Goal: Navigation & Orientation: Find specific page/section

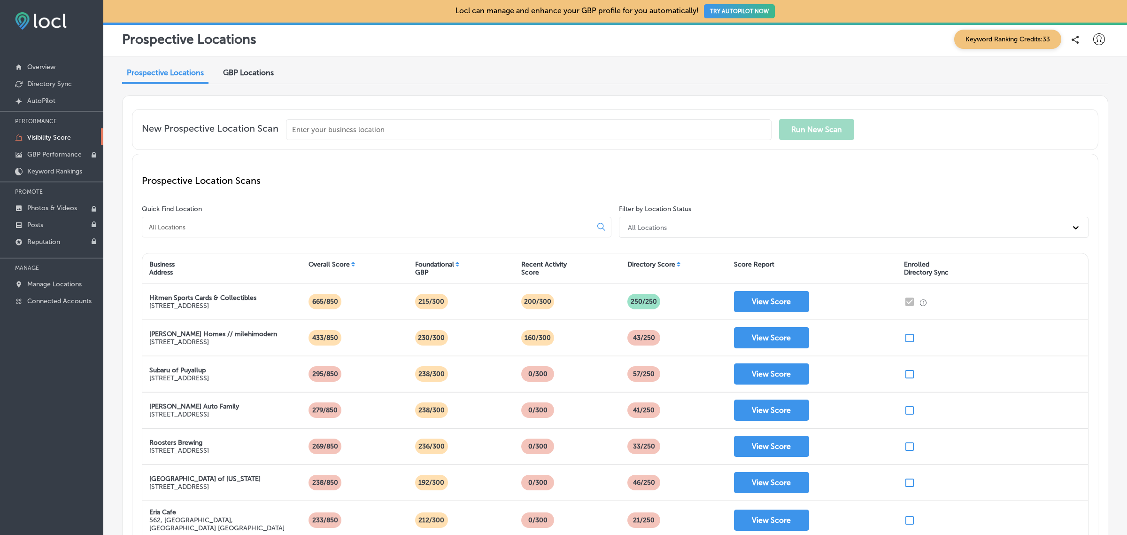
scroll to position [200, 0]
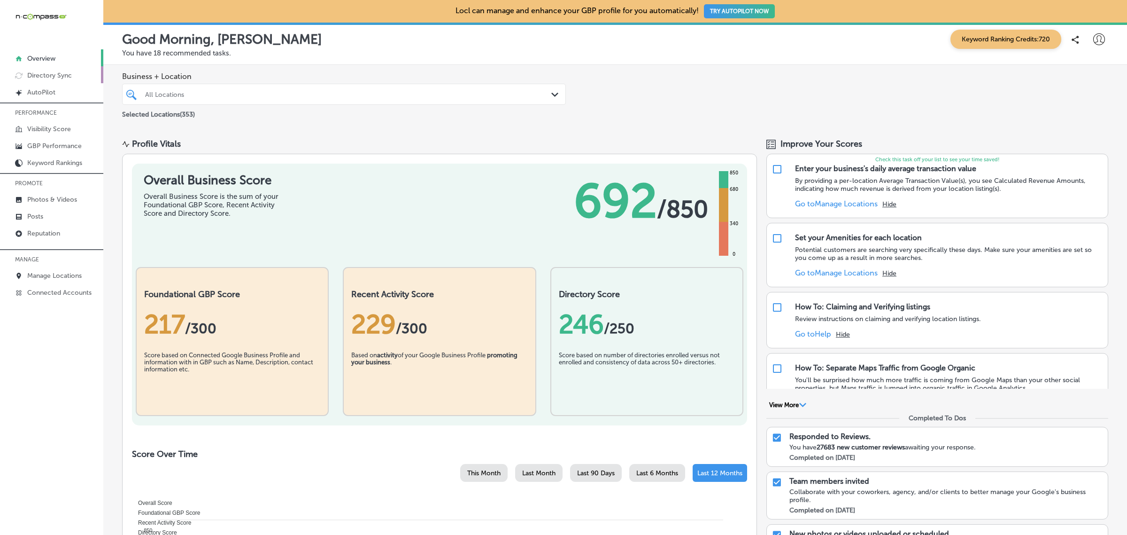
click at [73, 82] on link "Directory Sync" at bounding box center [51, 74] width 103 height 17
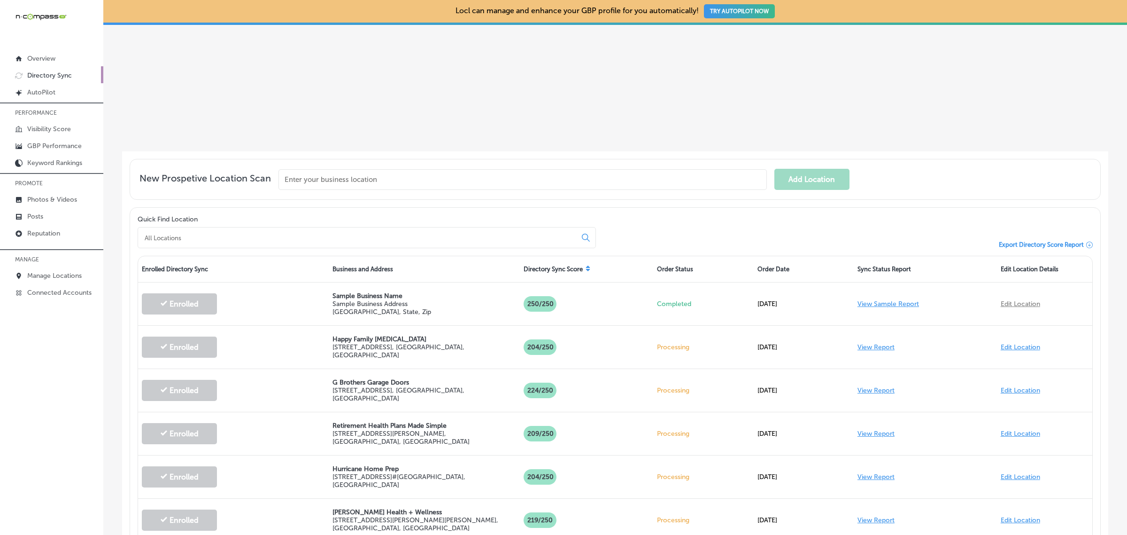
scroll to position [168, 0]
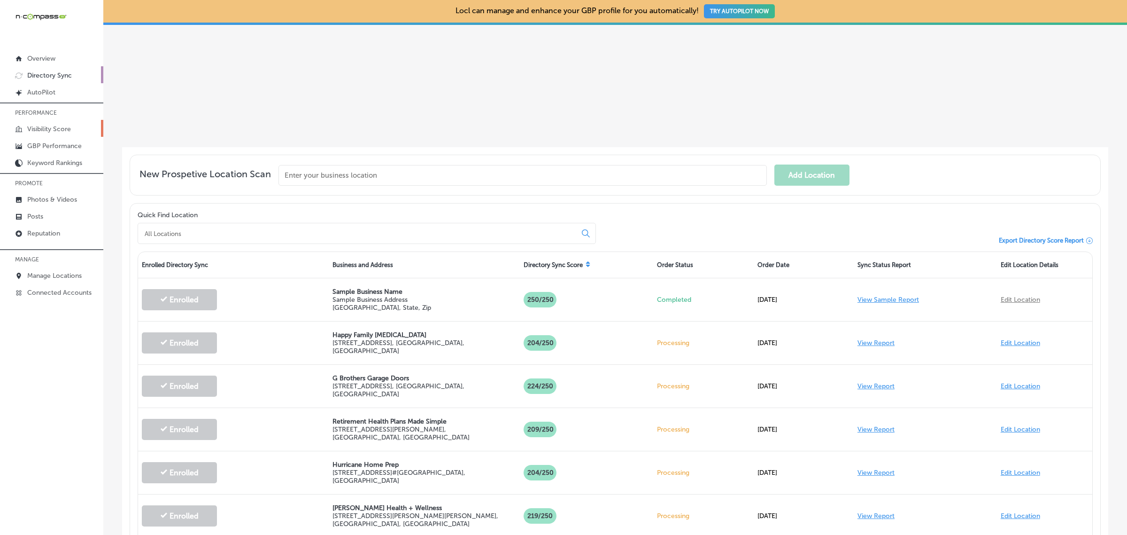
click at [73, 132] on link "Visibility Score" at bounding box center [51, 128] width 103 height 17
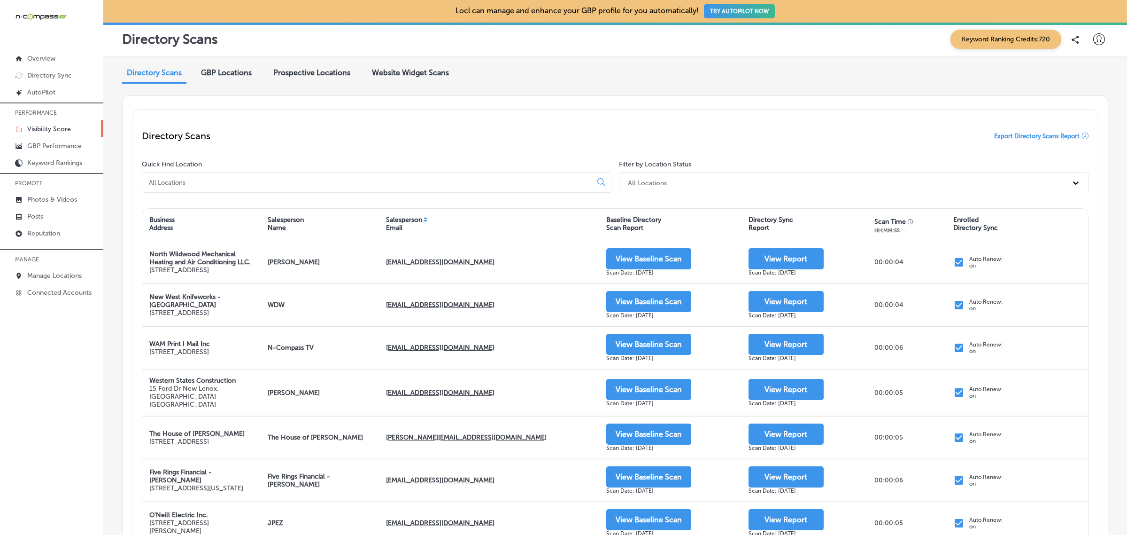
click at [329, 74] on span "Prospective Locations" at bounding box center [311, 72] width 77 height 9
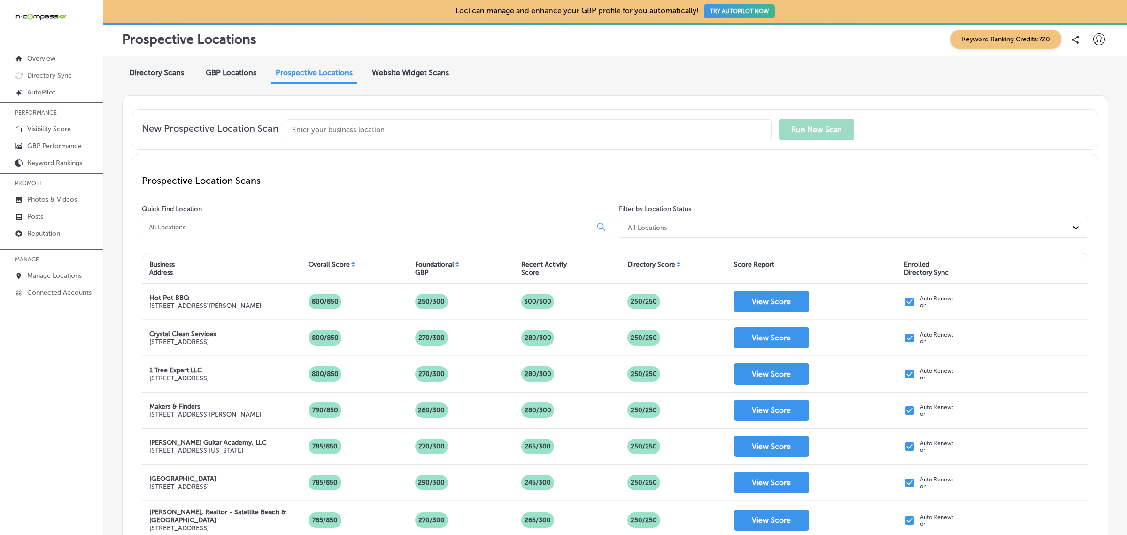
click at [427, 66] on div "Website Widget Scans" at bounding box center [410, 73] width 91 height 20
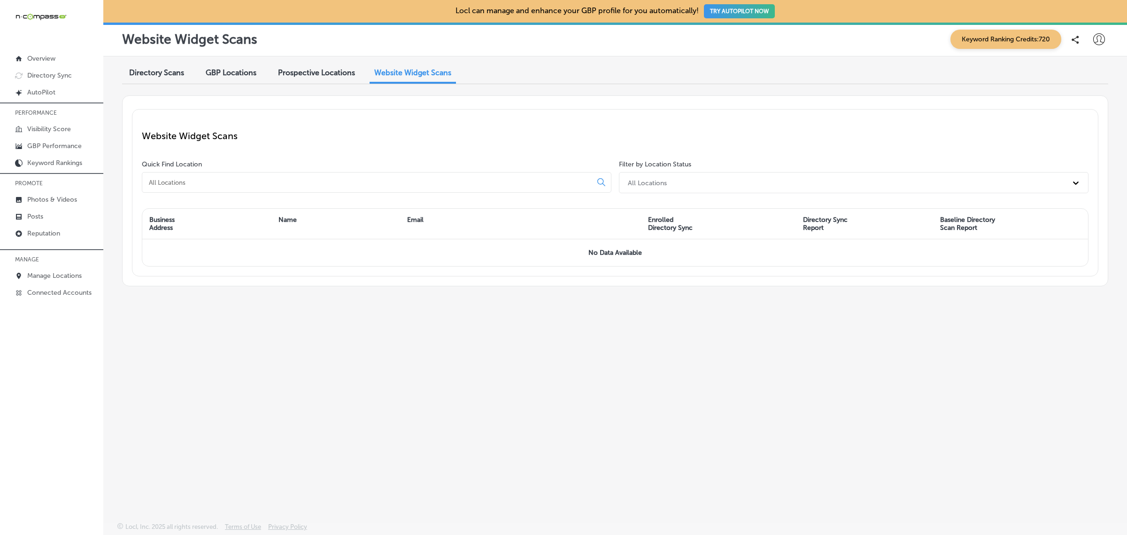
click at [302, 75] on span "Prospective Locations" at bounding box center [316, 72] width 77 height 9
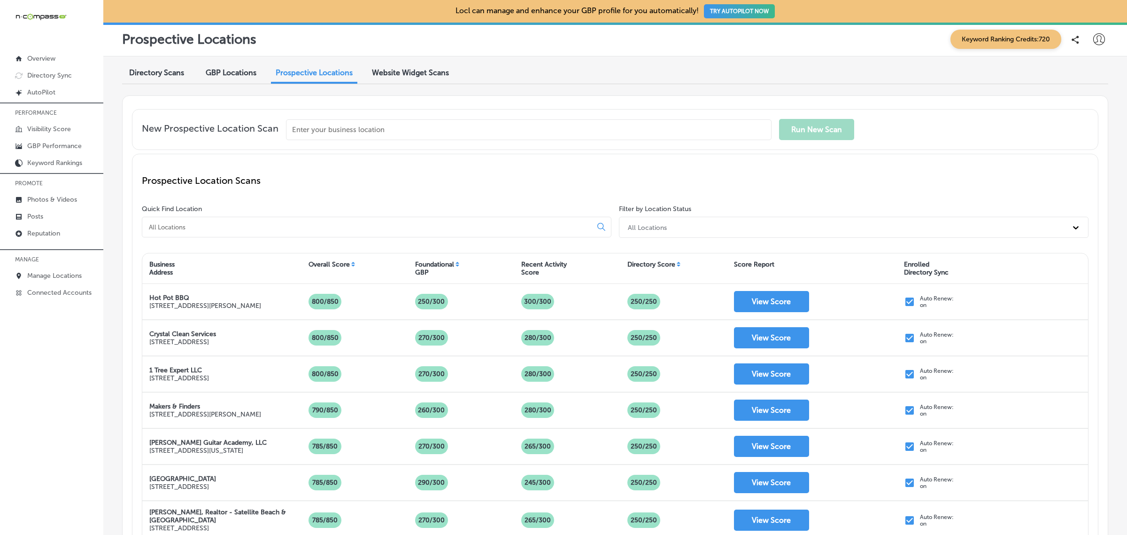
click at [168, 74] on span "Directory Scans" at bounding box center [156, 72] width 55 height 9
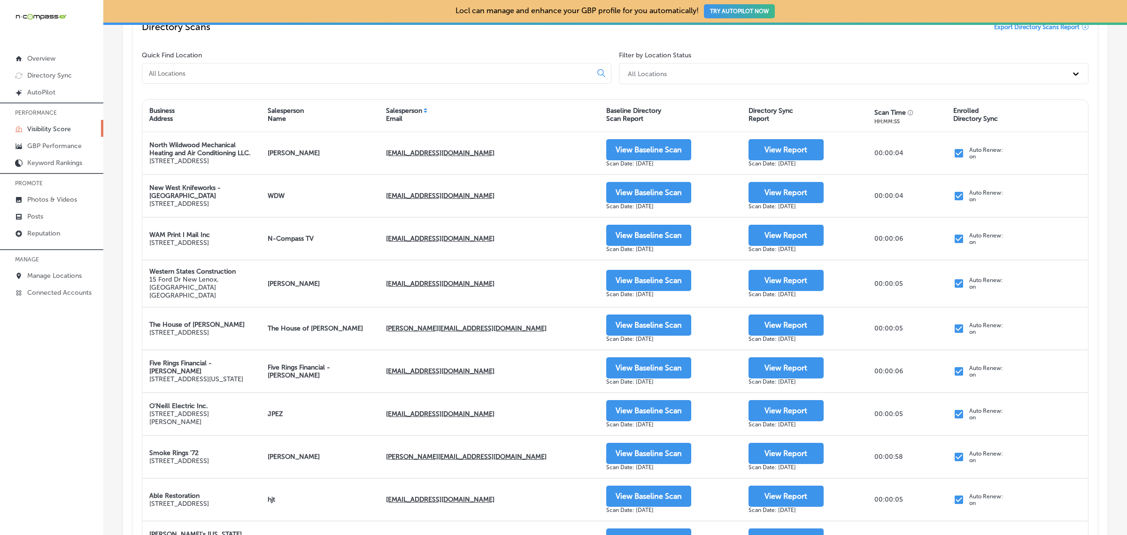
scroll to position [109, 0]
click at [417, 114] on div "Salesperson Email" at bounding box center [404, 114] width 36 height 16
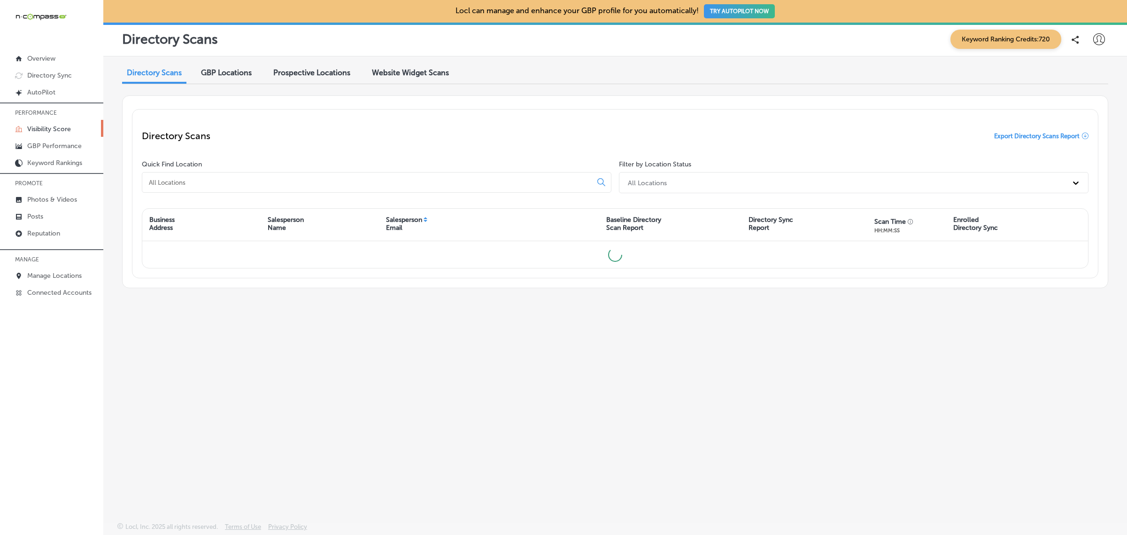
scroll to position [0, 0]
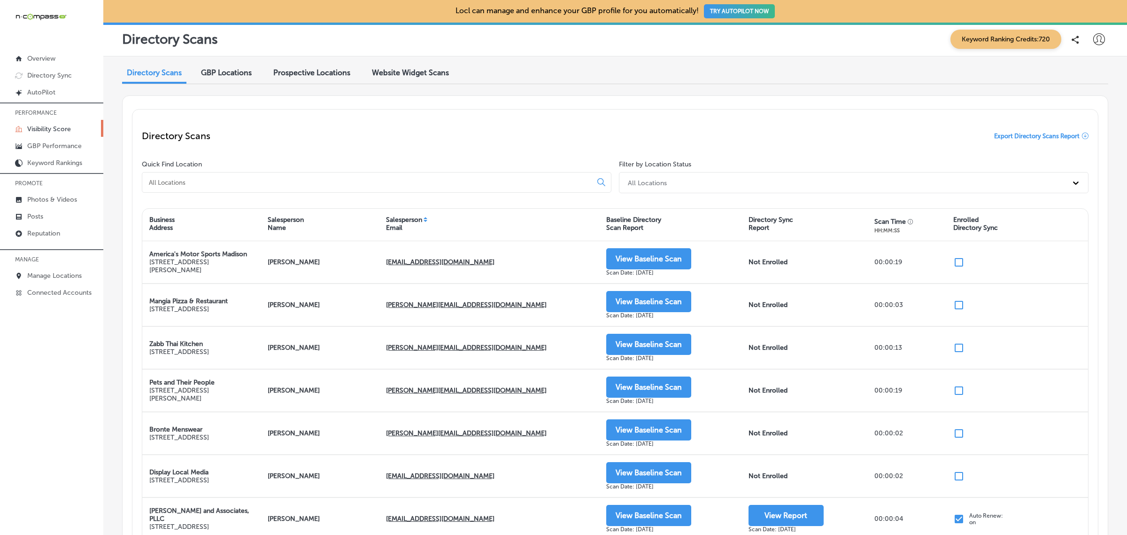
click at [423, 219] on div "Salesperson Email" at bounding box center [489, 224] width 221 height 23
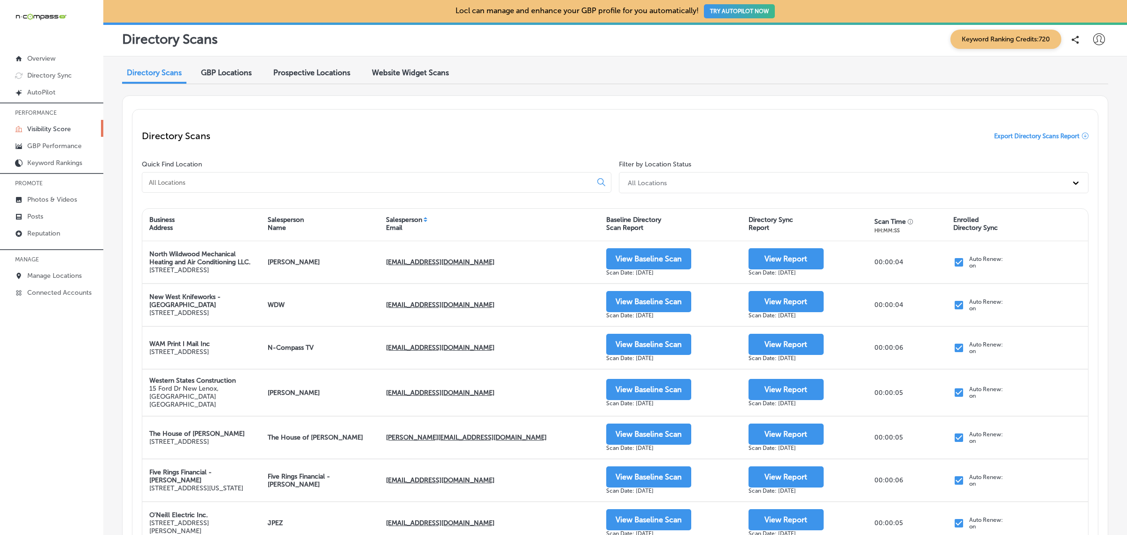
click at [1093, 36] on icon at bounding box center [1099, 39] width 12 height 12
click at [1082, 125] on p "Log Out" at bounding box center [1079, 121] width 28 height 11
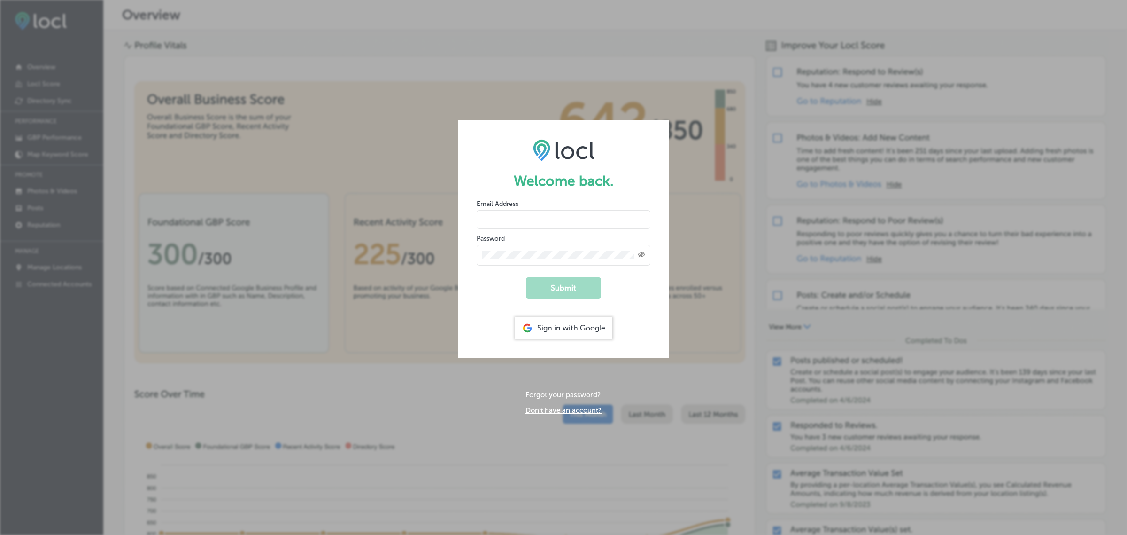
click at [569, 407] on link "Don't have an account?" at bounding box center [564, 410] width 76 height 8
